Goal: Information Seeking & Learning: Learn about a topic

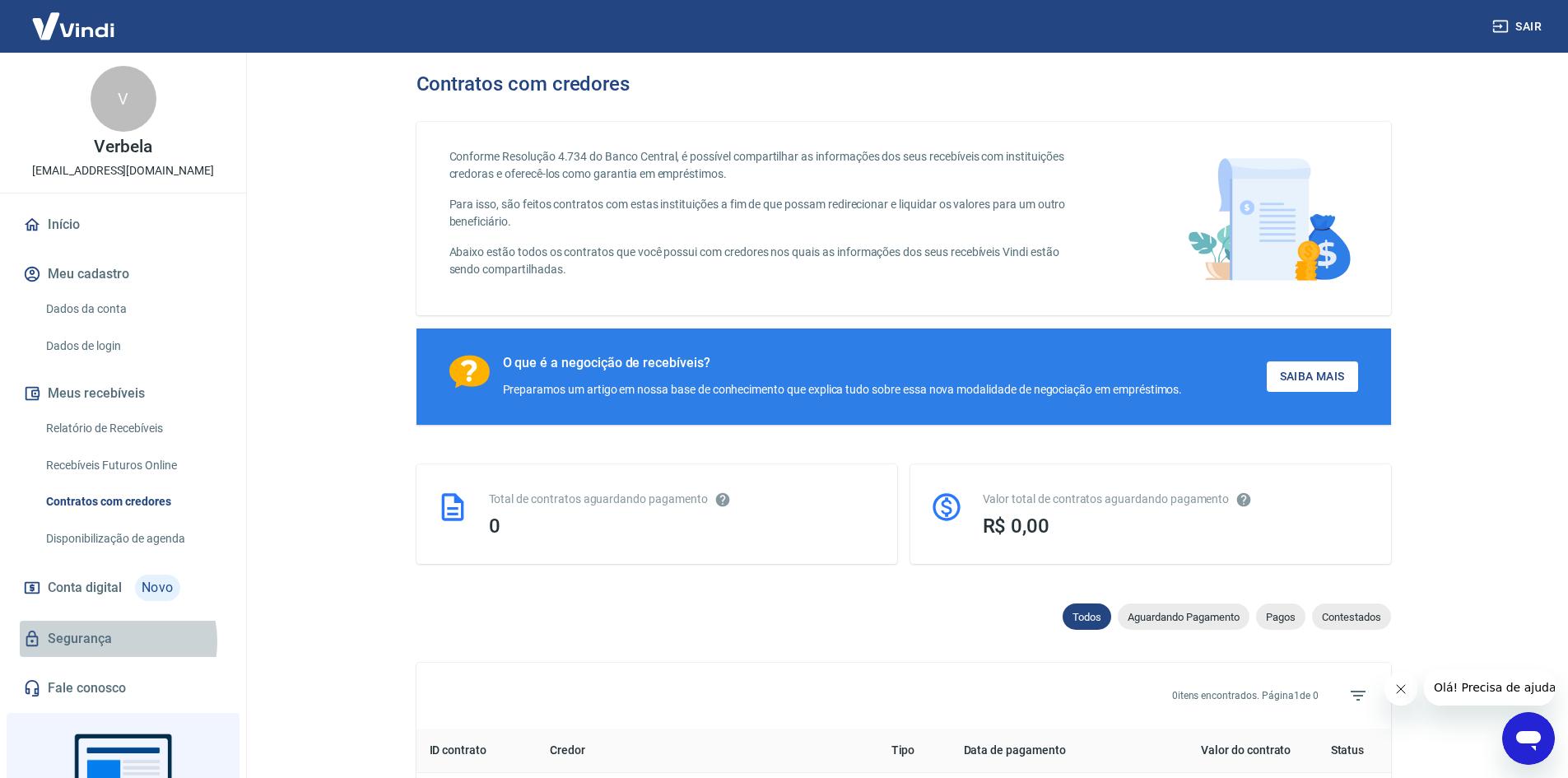
click at [109, 641] on link "Segurança" at bounding box center [122, 638] width 207 height 36
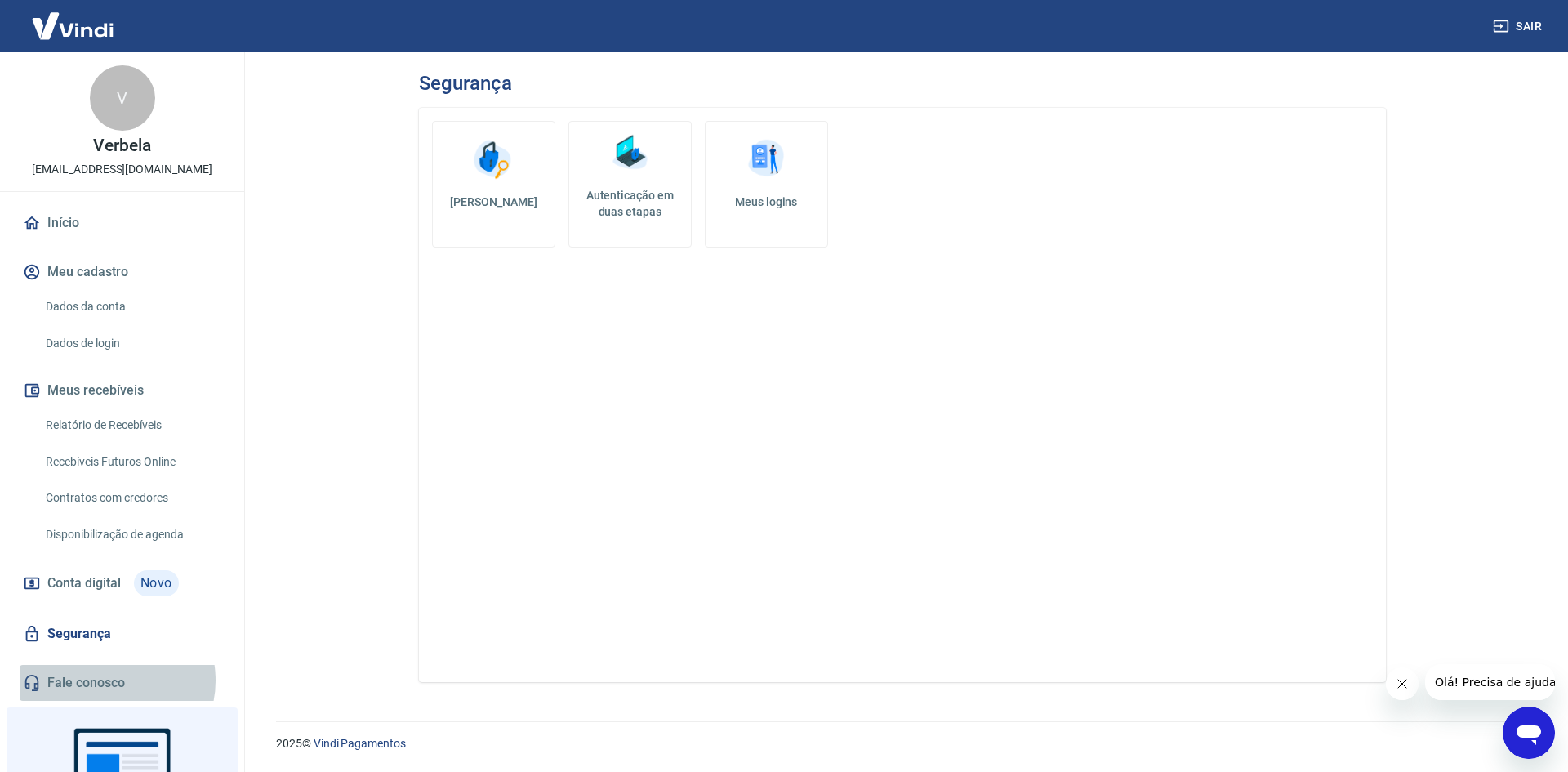
click at [111, 680] on link "Fale conosco" at bounding box center [121, 682] width 205 height 36
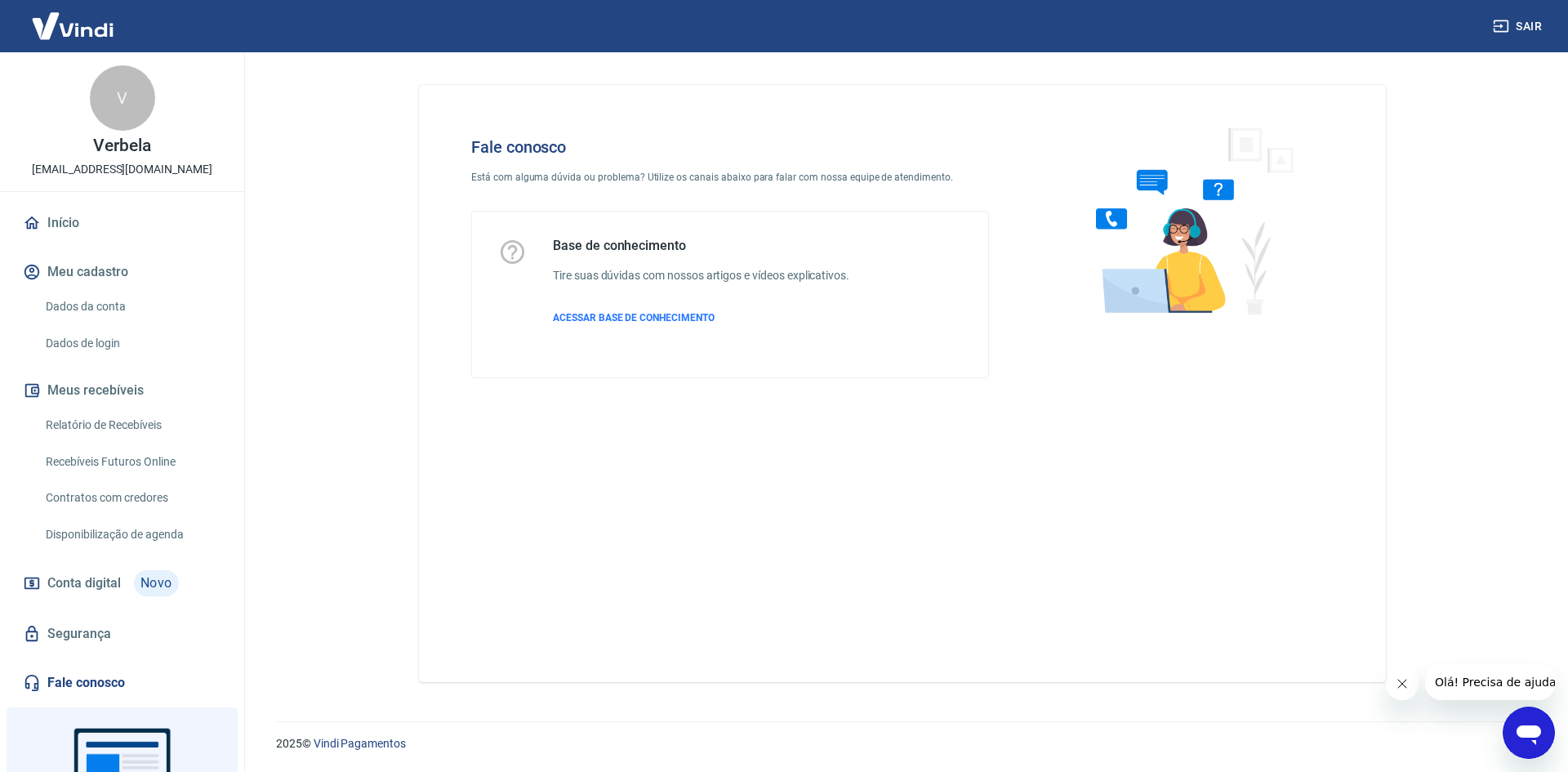
click at [647, 325] on div "Base de conhecimento Tire suas dúvidas com nossos artigos e vídeos explicativos…" at bounding box center [702, 295] width 297 height 114
click at [683, 316] on span "ACESSAR BASE DE CONHECIMENTO" at bounding box center [634, 318] width 162 height 12
click at [665, 307] on div "Base de conhecimento Tire suas dúvidas com nossos artigos e vídeos explicativos…" at bounding box center [702, 295] width 297 height 114
click at [667, 312] on span "ACESSAR BASE DE CONHECIMENTO" at bounding box center [634, 318] width 162 height 12
click at [694, 315] on span "ACESSAR BASE DE CONHECIMENTO" at bounding box center [634, 318] width 162 height 12
